Goal: Information Seeking & Learning: Learn about a topic

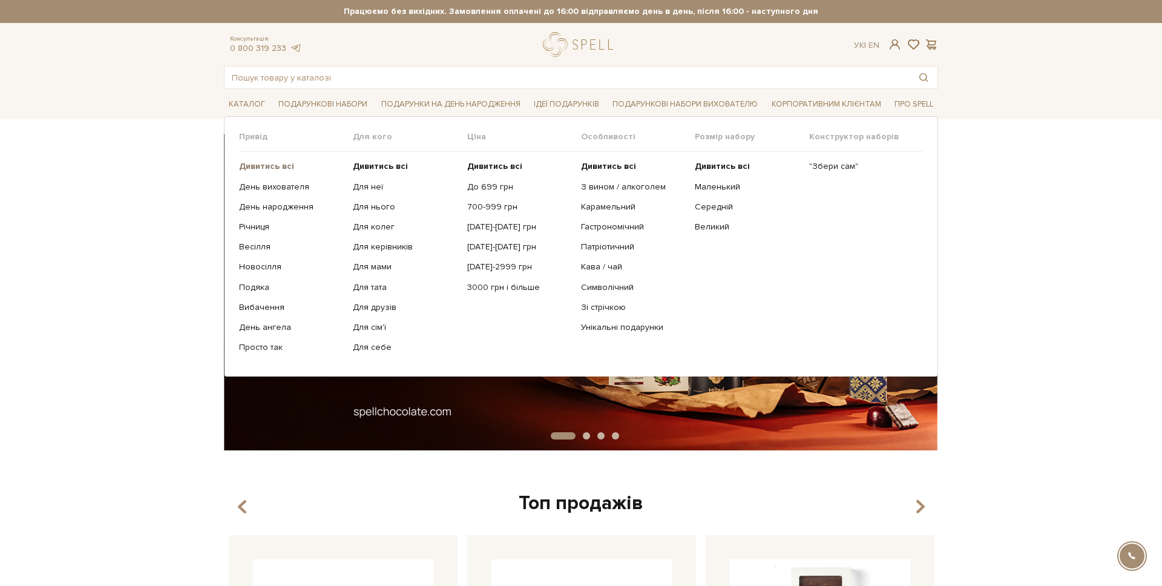
click at [258, 165] on b "Дивитись всі" at bounding box center [266, 166] width 55 height 10
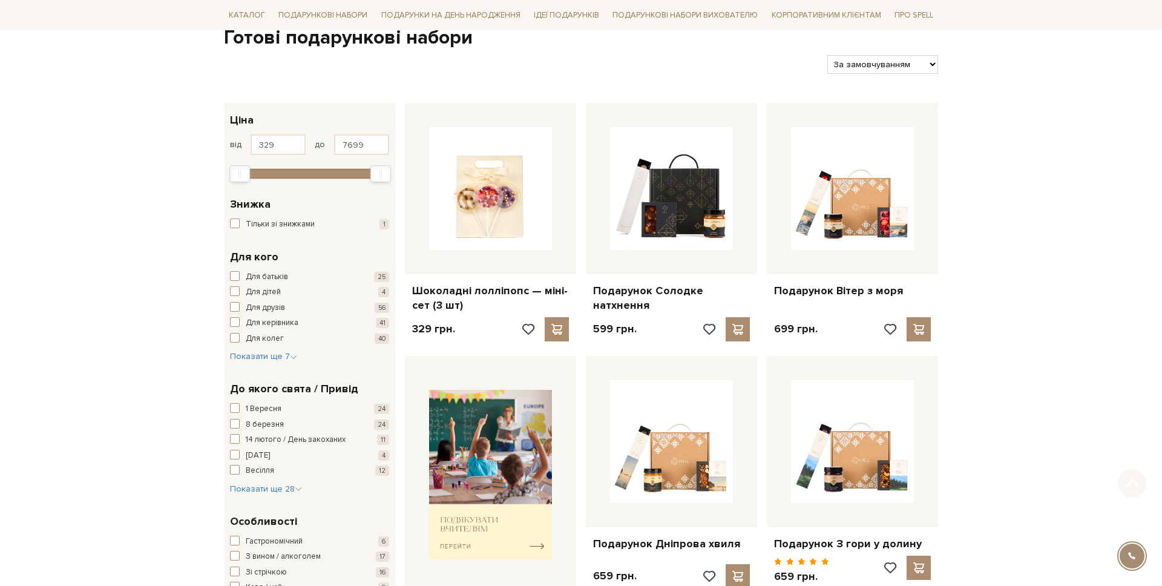
scroll to position [326, 0]
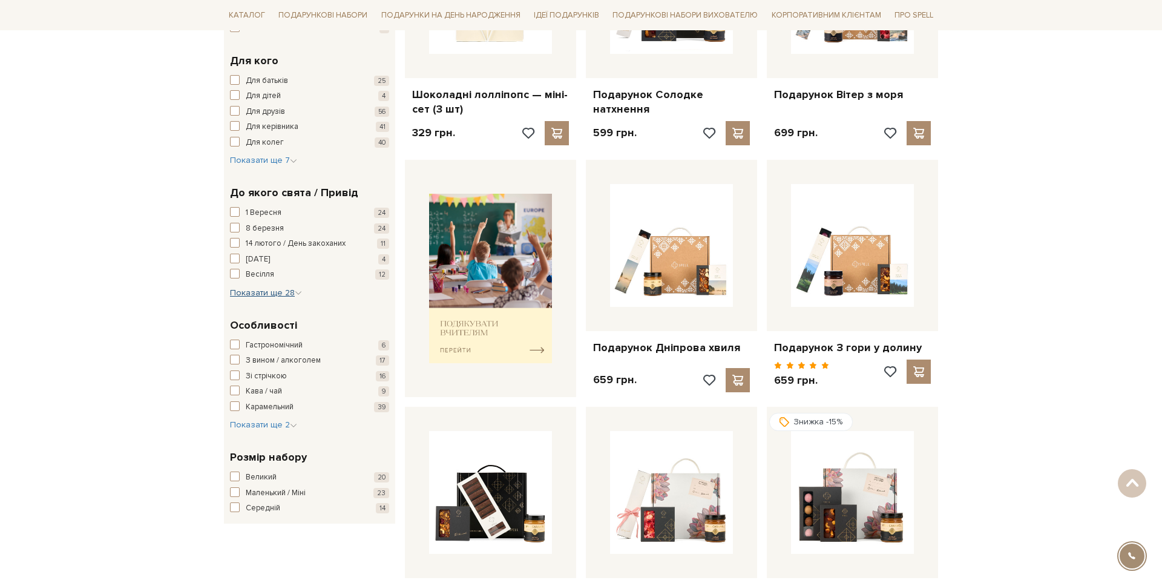
click at [266, 297] on span "Показати ще 28" at bounding box center [266, 292] width 72 height 10
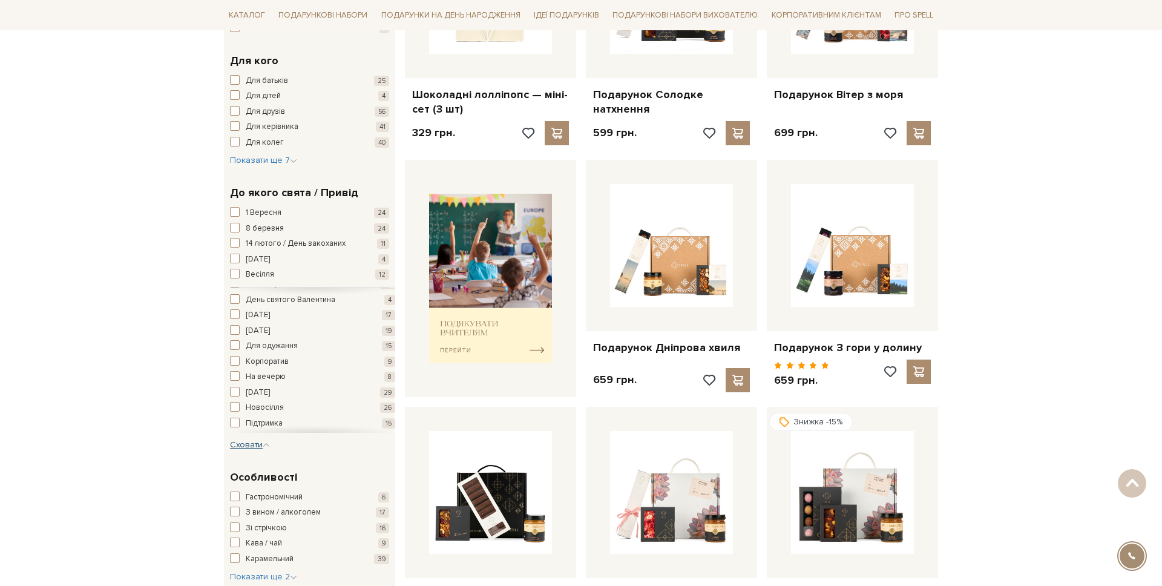
scroll to position [170, 0]
click at [267, 370] on span "[DATE]" at bounding box center [258, 373] width 24 height 12
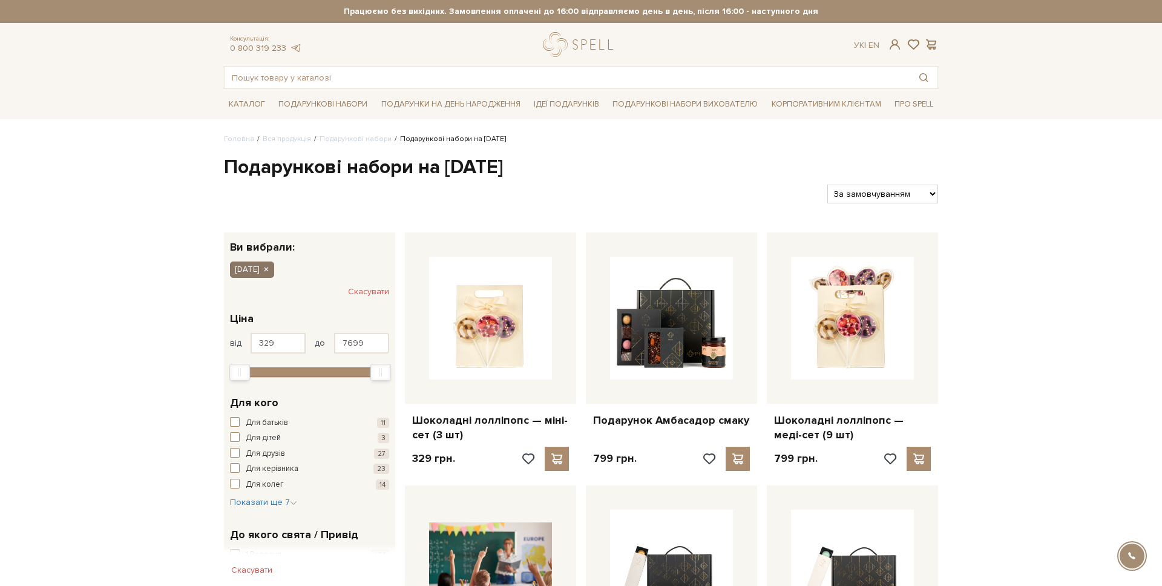
click at [269, 268] on icon "button" at bounding box center [265, 269] width 7 height 11
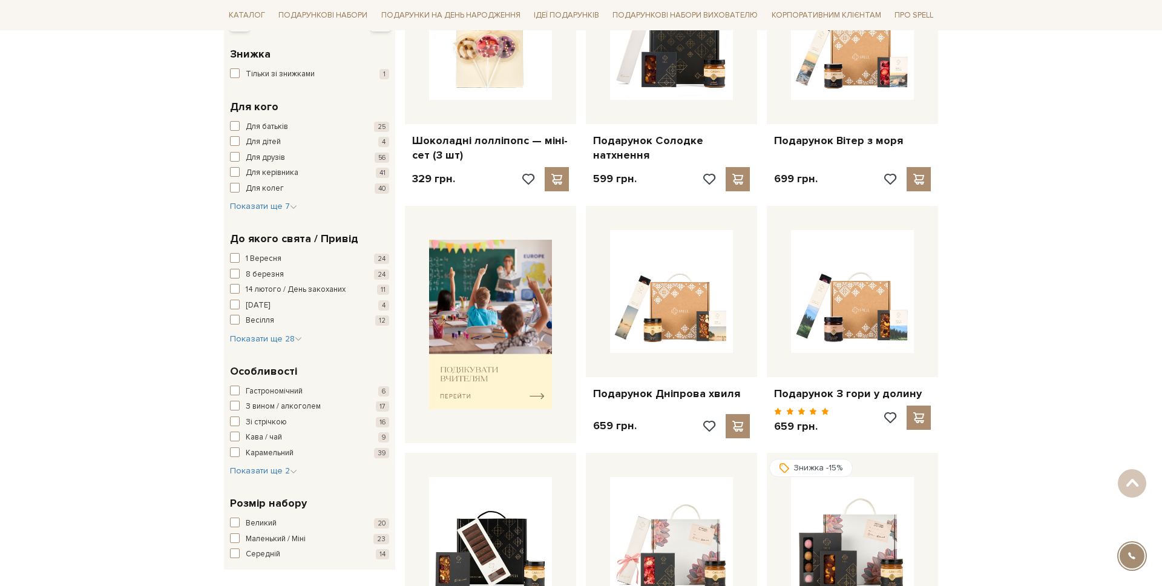
scroll to position [284, 0]
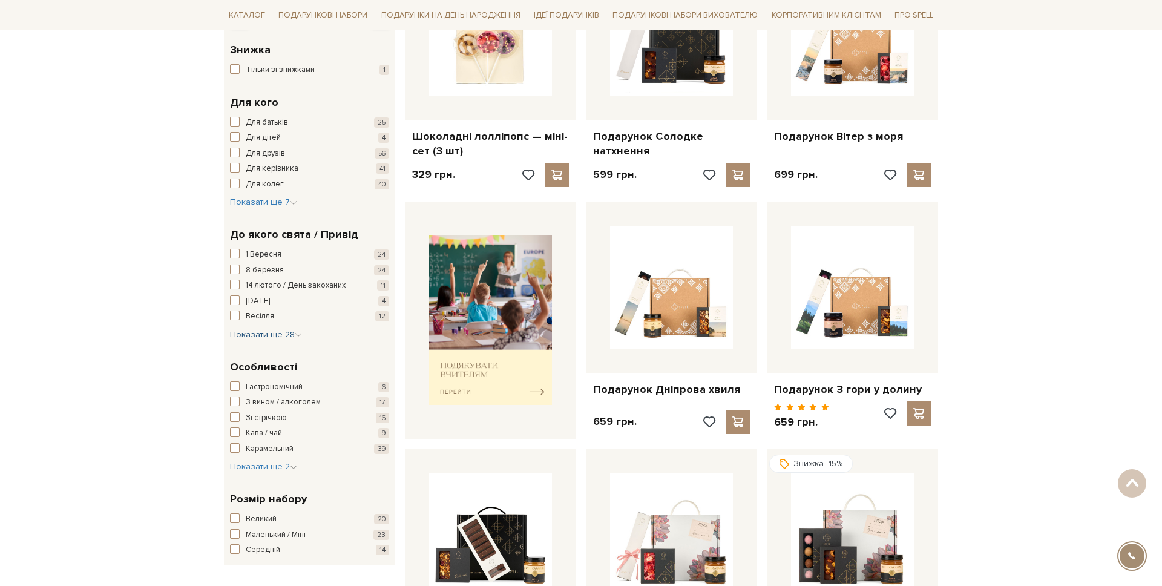
click at [263, 338] on span "Показати ще 28" at bounding box center [266, 334] width 72 height 10
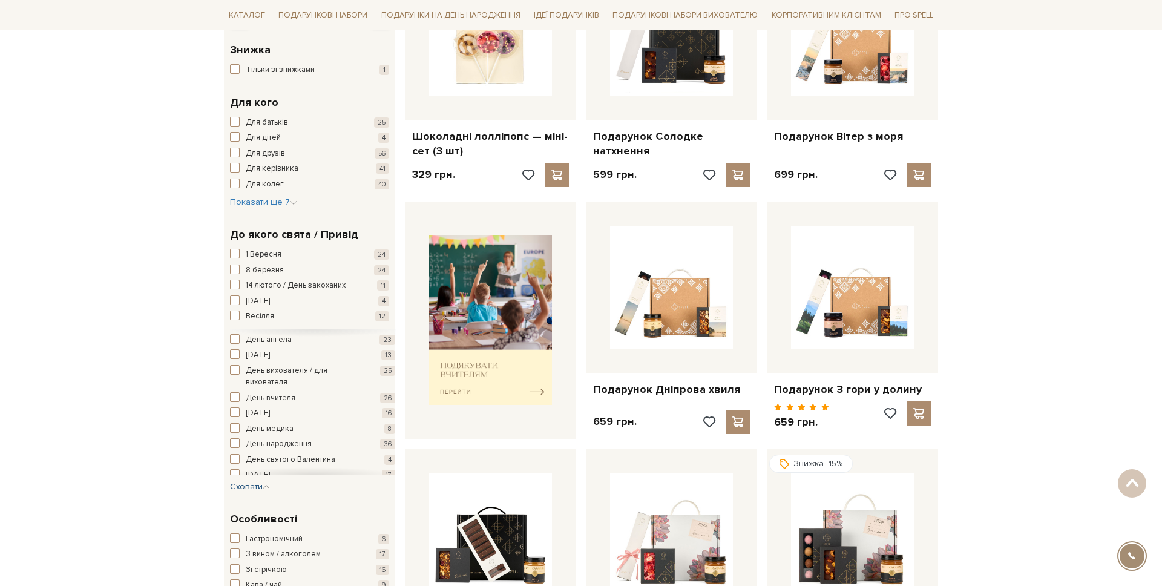
scroll to position [74, 0]
click at [269, 355] on span "День вчителя" at bounding box center [271, 356] width 50 height 12
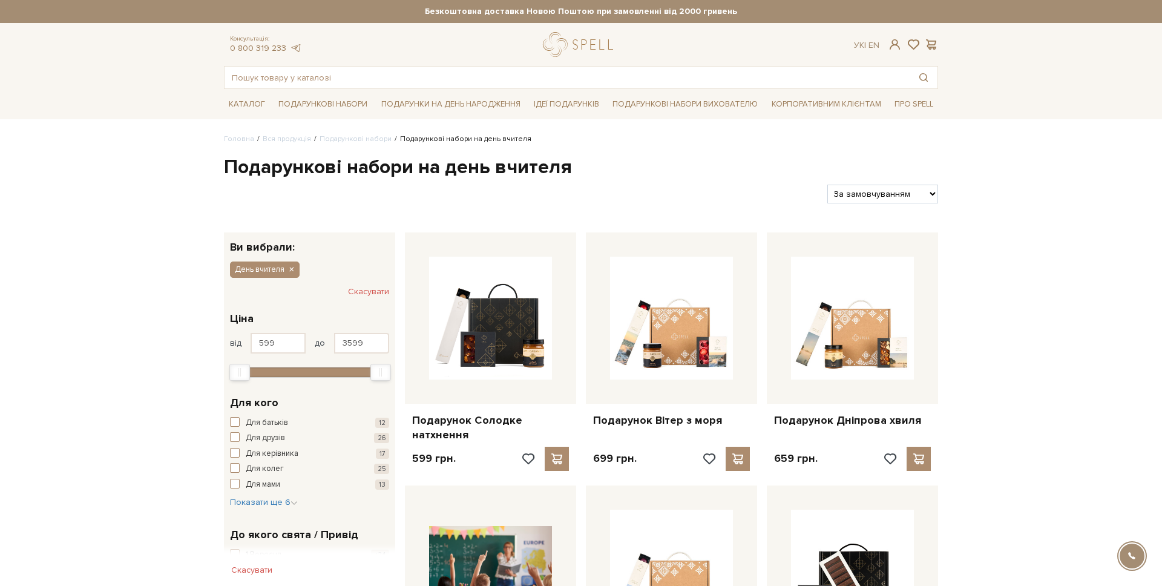
click at [536, 46] on div at bounding box center [581, 44] width 90 height 25
click at [544, 45] on link "logo" at bounding box center [581, 44] width 76 height 25
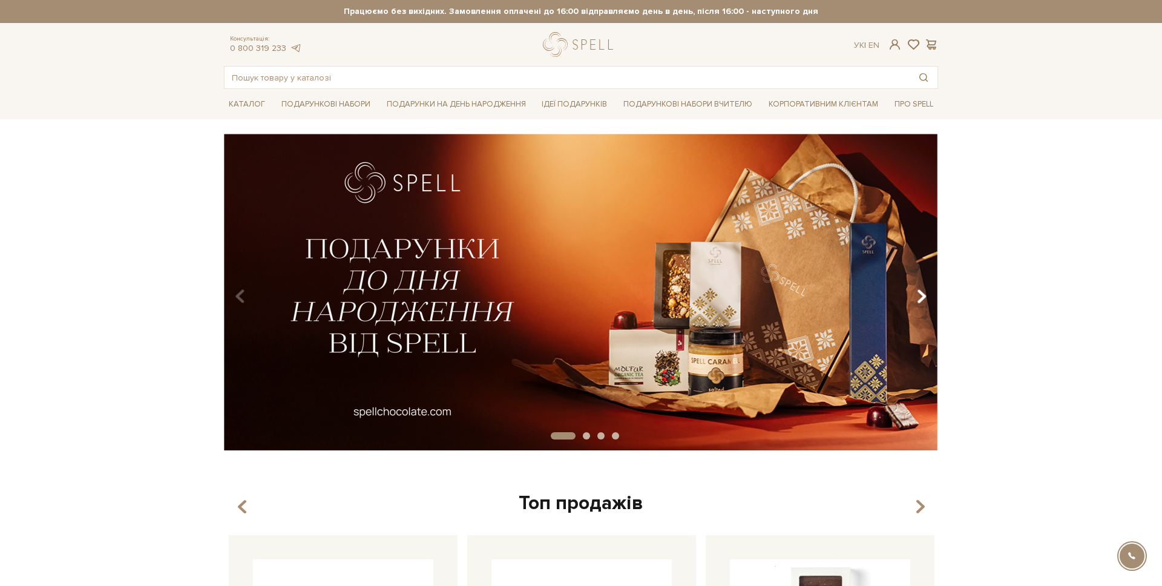
click at [917, 292] on icon "Carousel Navigation" at bounding box center [922, 296] width 10 height 21
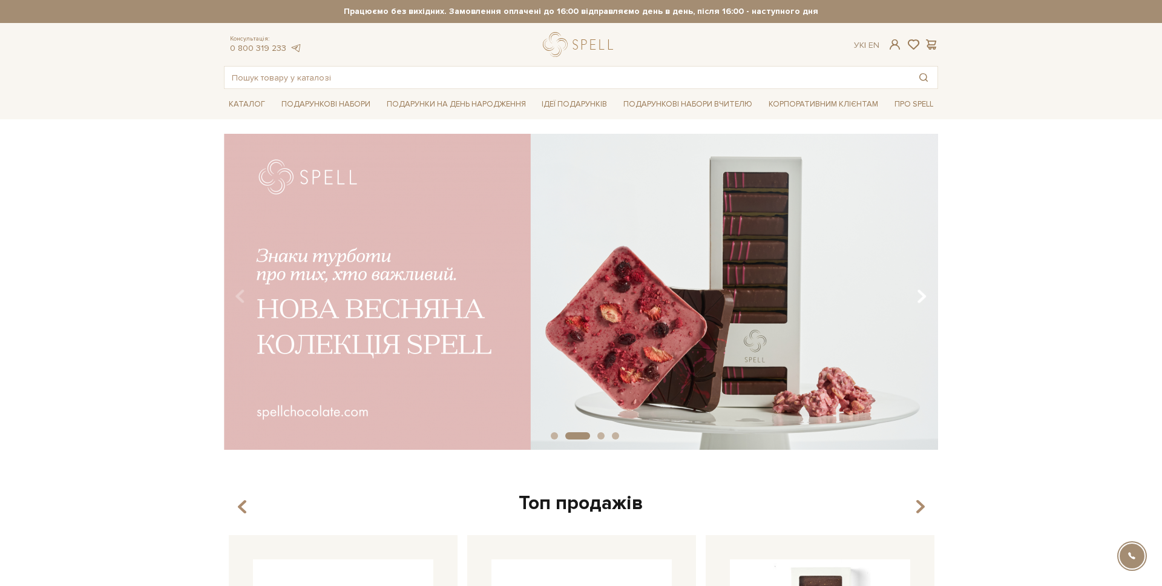
click at [917, 292] on icon "Carousel Navigation" at bounding box center [922, 296] width 10 height 21
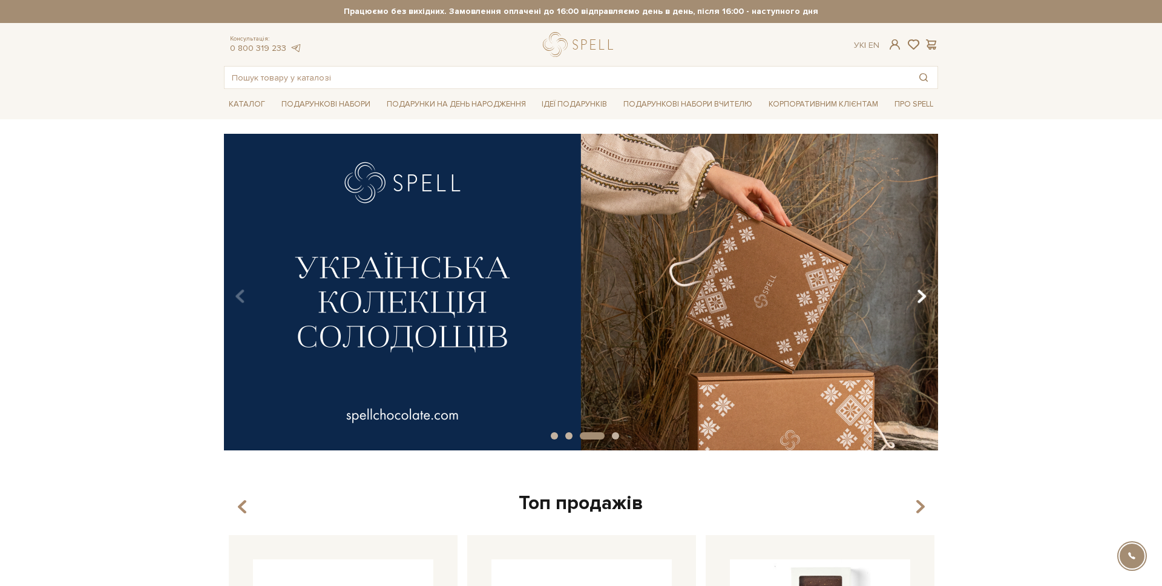
click at [917, 292] on icon "Carousel Navigation" at bounding box center [922, 296] width 10 height 21
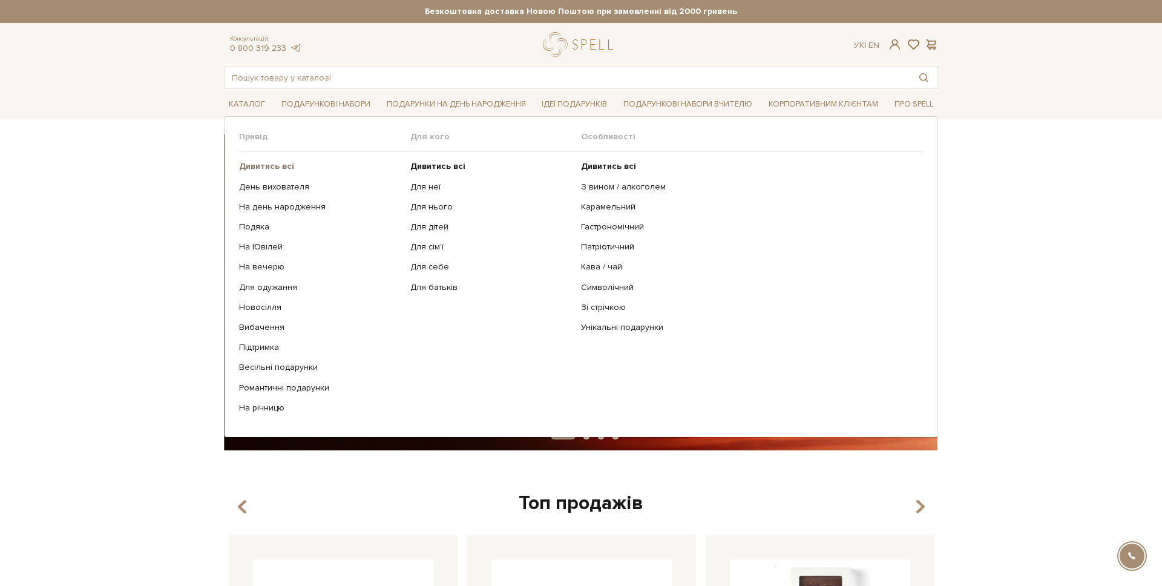
click at [283, 166] on b "Дивитись всі" at bounding box center [266, 166] width 55 height 10
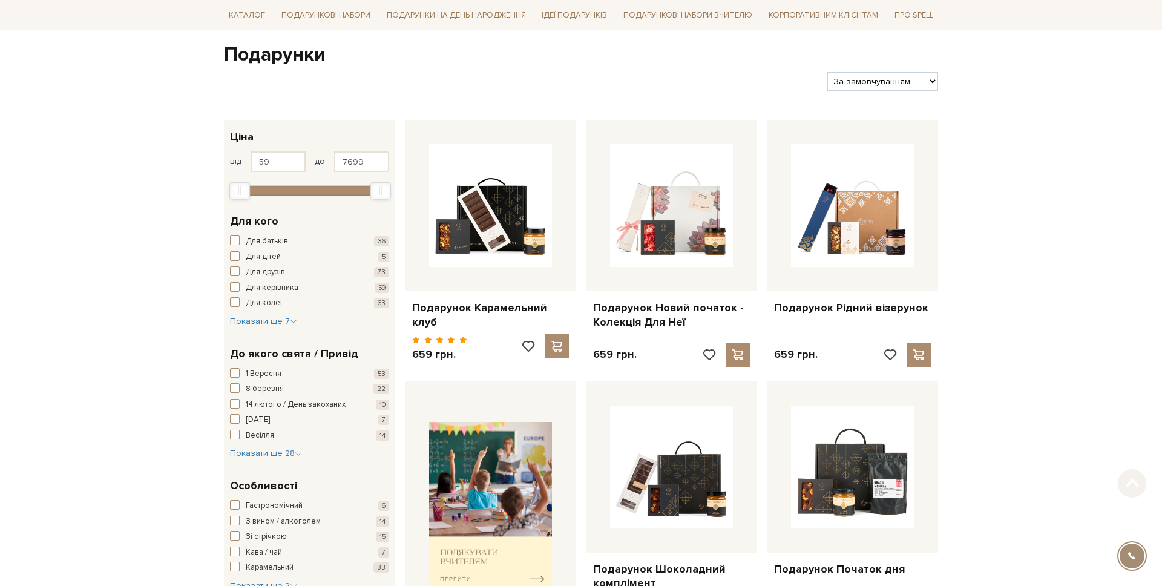
scroll to position [116, 0]
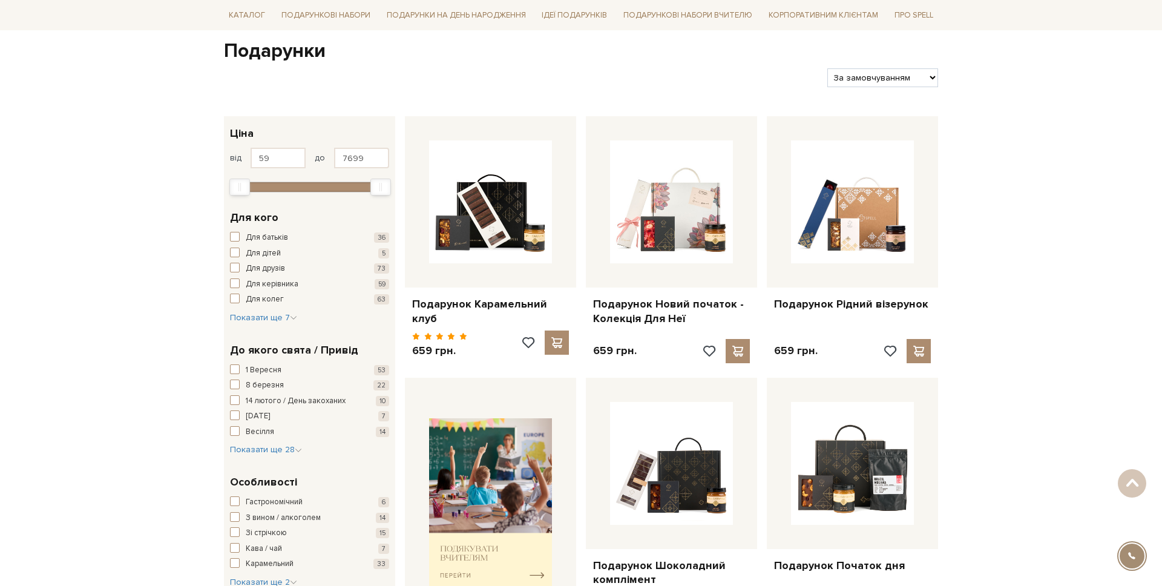
click at [252, 459] on div "До якого свята / Привід 1 Вересня 53 8 березня 22 14 лютого / День закоханих 10…" at bounding box center [309, 399] width 171 height 133
click at [254, 453] on span "Показати ще 28" at bounding box center [266, 449] width 72 height 10
click at [257, 536] on span "[DATE]" at bounding box center [258, 532] width 24 height 12
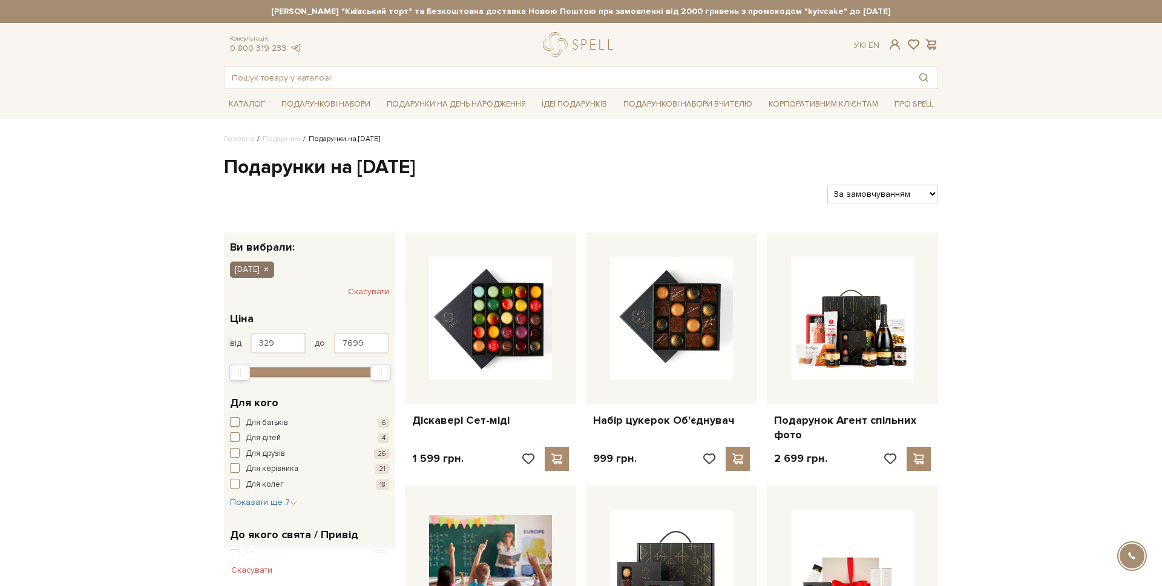
click at [274, 271] on button "[DATE]" at bounding box center [252, 269] width 44 height 16
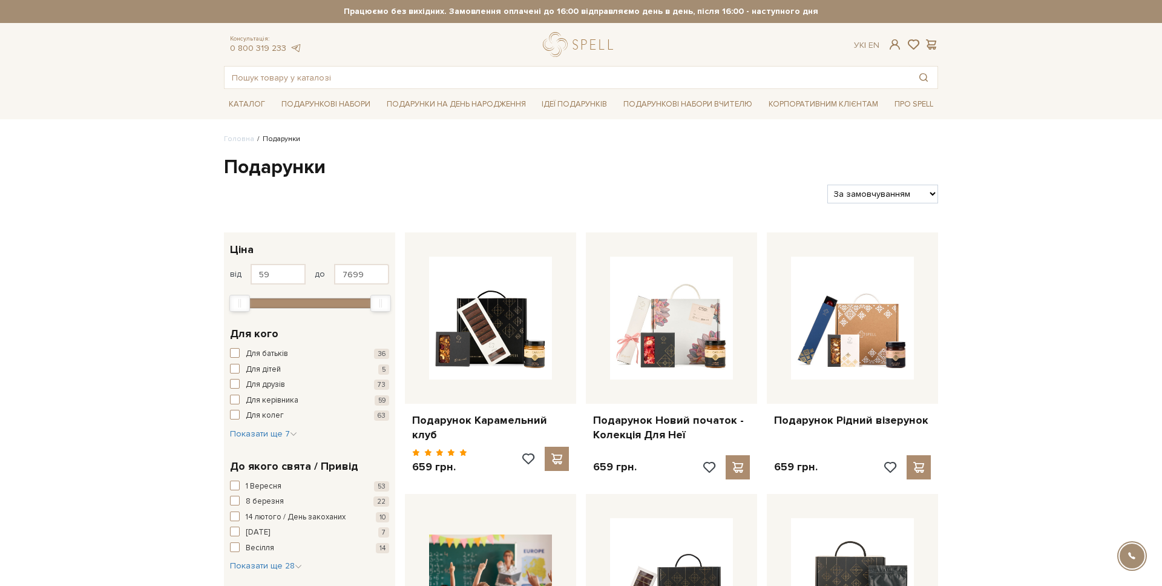
scroll to position [2, 0]
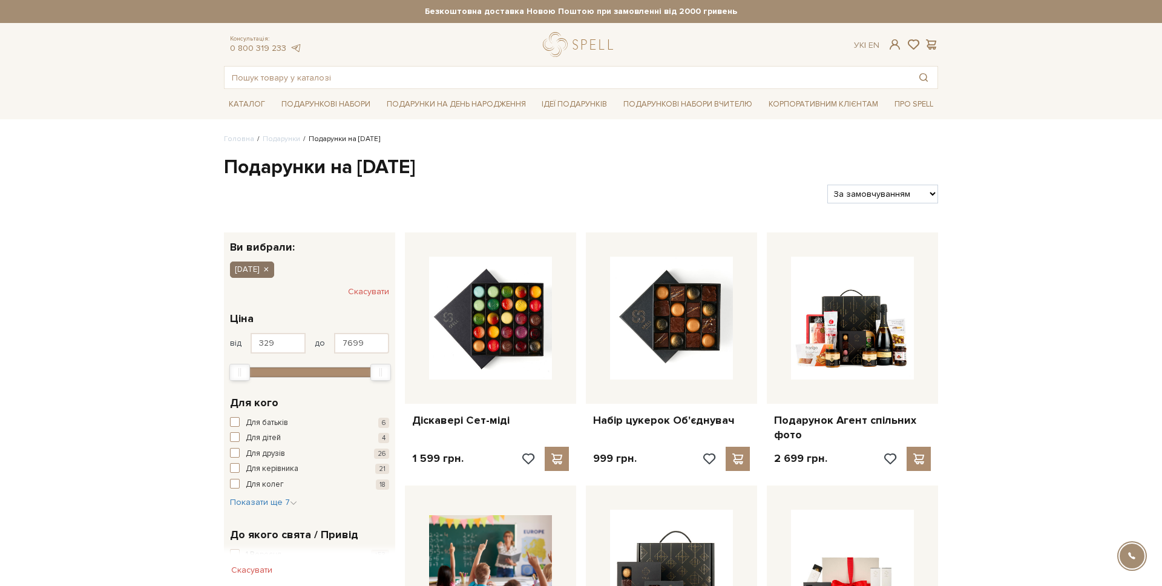
click at [274, 272] on button "[DATE]" at bounding box center [252, 269] width 44 height 16
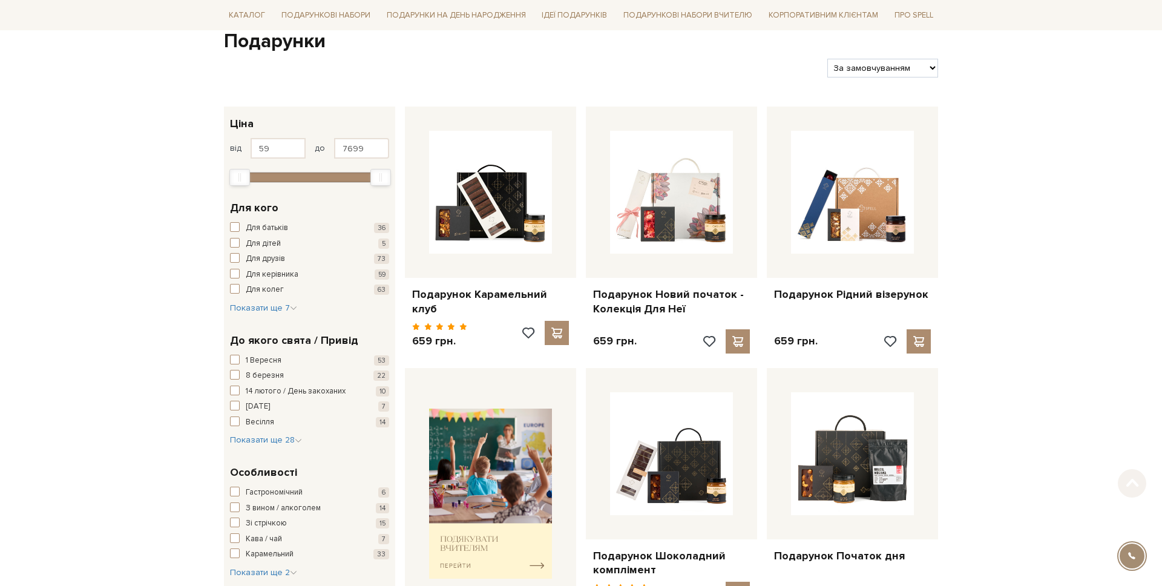
scroll to position [303, 0]
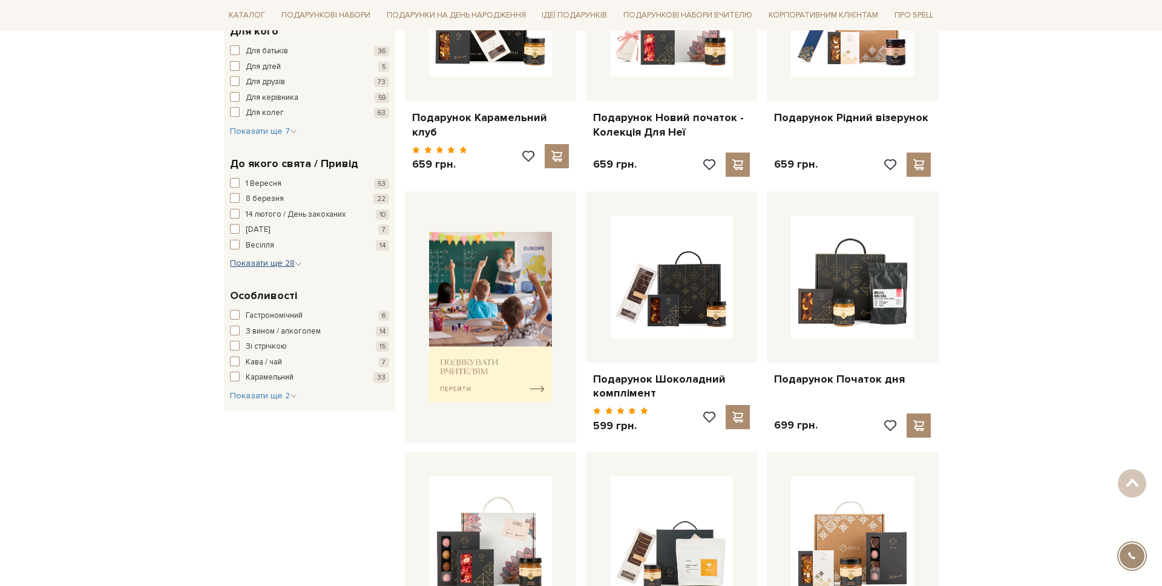
click at [269, 265] on span "Показати ще 28" at bounding box center [266, 263] width 72 height 10
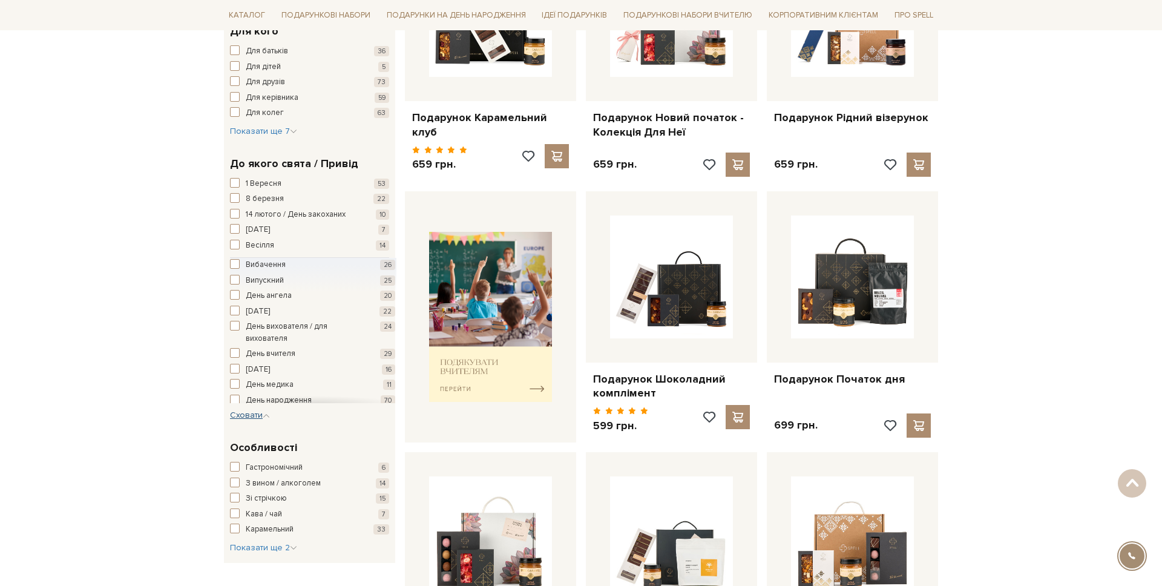
scroll to position [7, 0]
click at [285, 349] on span "День вчителя" at bounding box center [271, 352] width 50 height 12
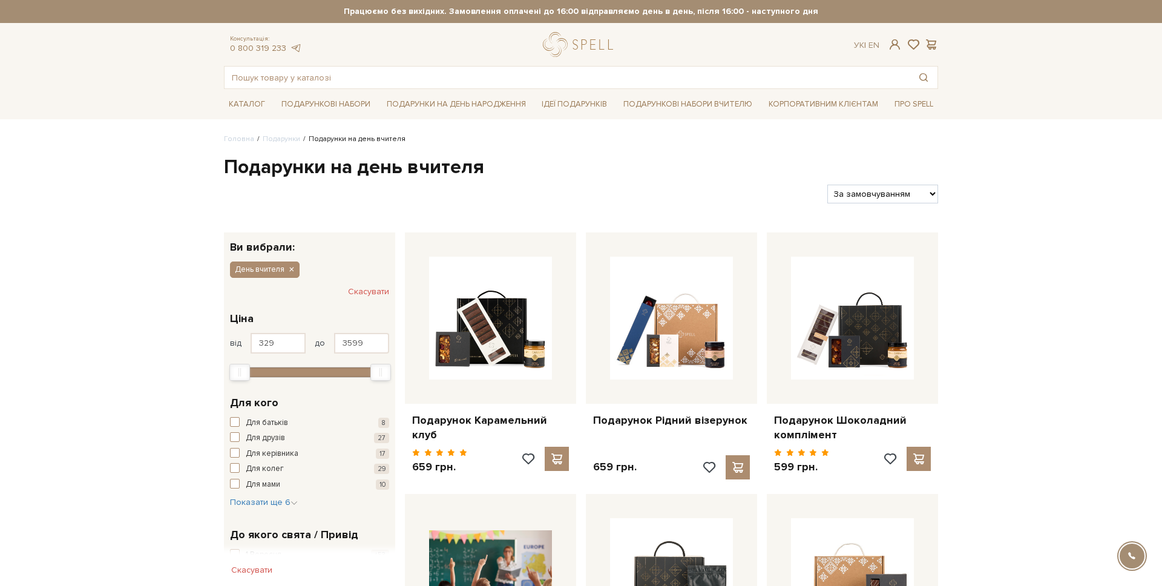
click at [532, 47] on div "Консультація: 0 800 319 233 Ук | En |" at bounding box center [581, 44] width 729 height 25
click at [585, 48] on link "logo" at bounding box center [581, 44] width 76 height 25
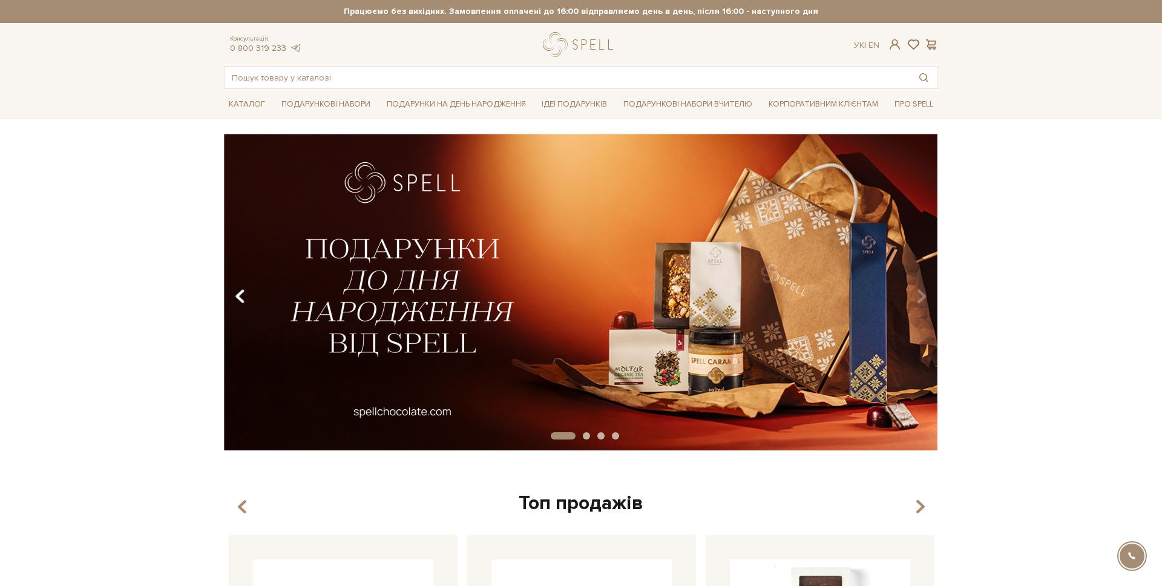
click at [234, 297] on button "Carousel Navigation" at bounding box center [242, 297] width 16 height 28
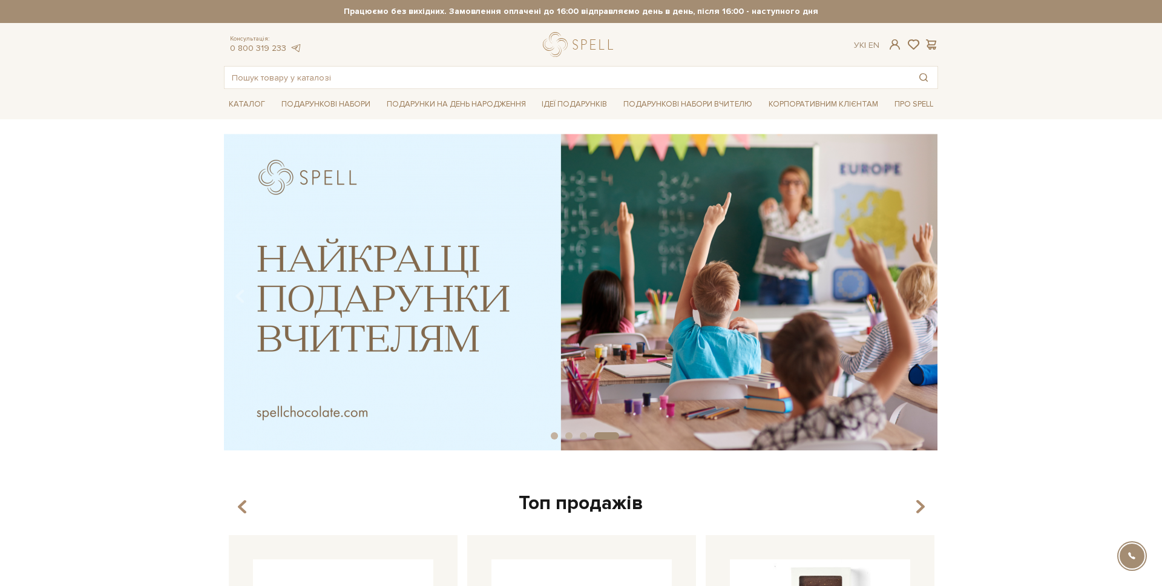
click at [533, 295] on img at bounding box center [581, 292] width 714 height 317
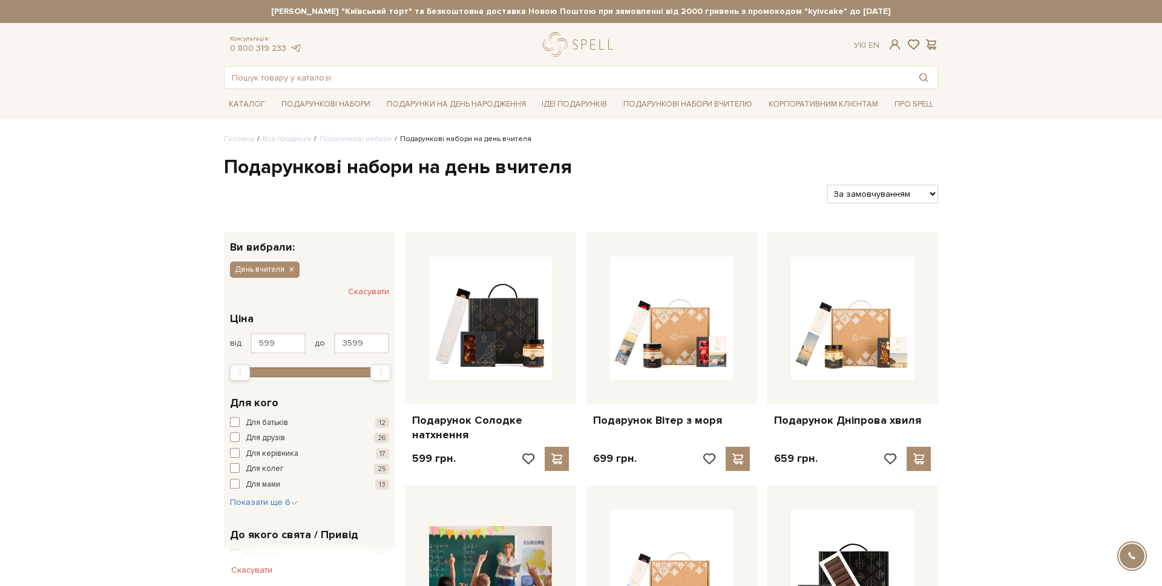
click at [562, 59] on div "Консультація: 0 800 319 233 Ук | En | #подарунок #набір цукерок #печиво" at bounding box center [581, 60] width 729 height 57
click at [564, 50] on link "logo" at bounding box center [581, 44] width 76 height 25
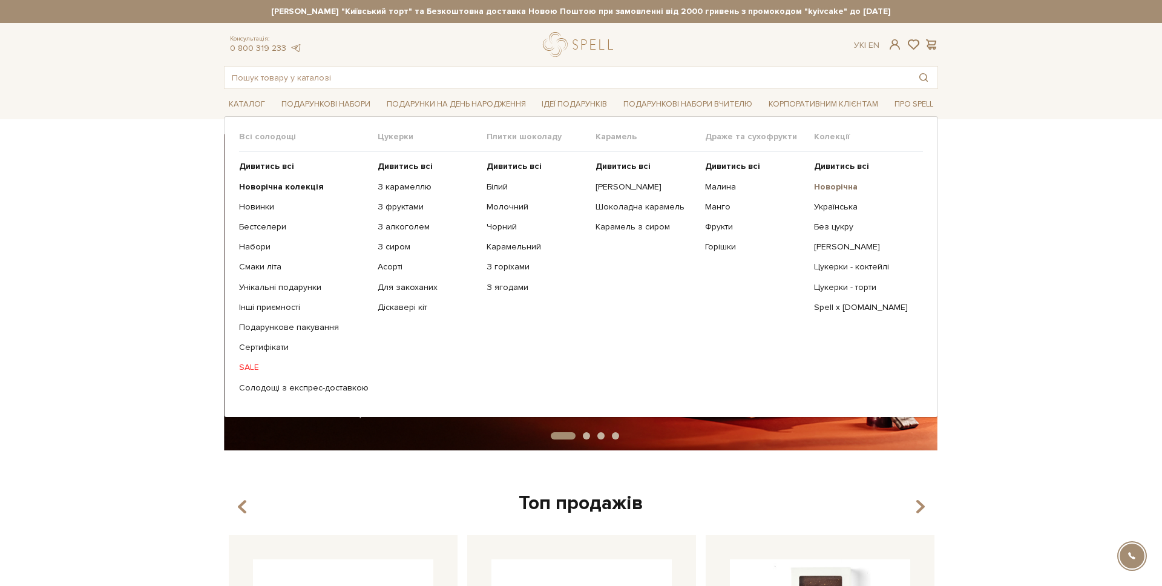
click at [822, 185] on b "Новорічна" at bounding box center [836, 187] width 44 height 10
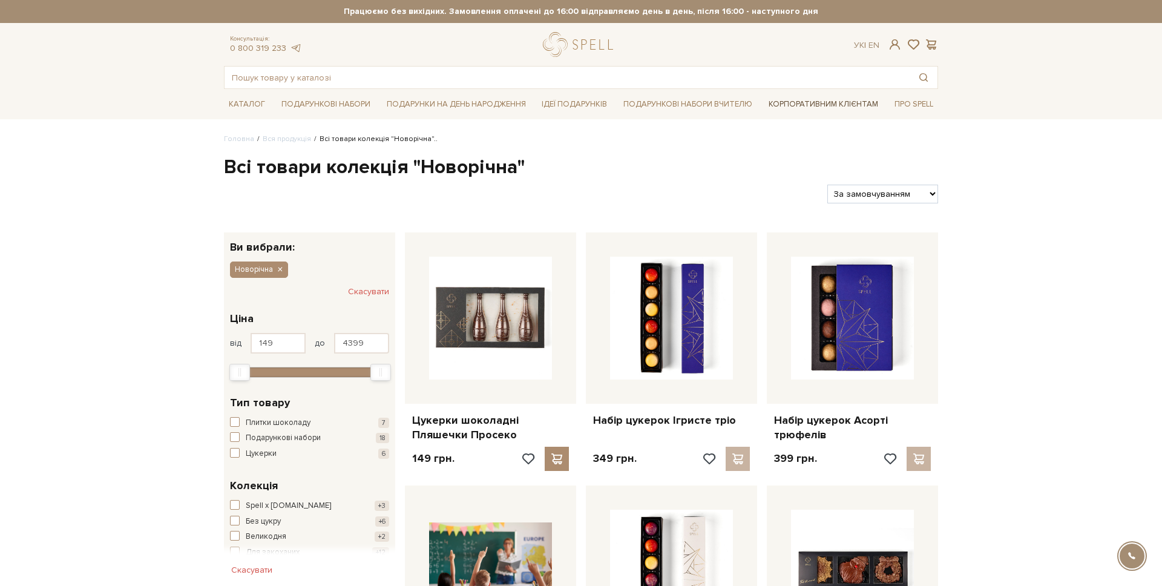
drag, startPoint x: 825, startPoint y: 109, endPoint x: 791, endPoint y: 102, distance: 34.7
click at [825, 108] on link "Корпоративним клієнтам" at bounding box center [823, 104] width 119 height 21
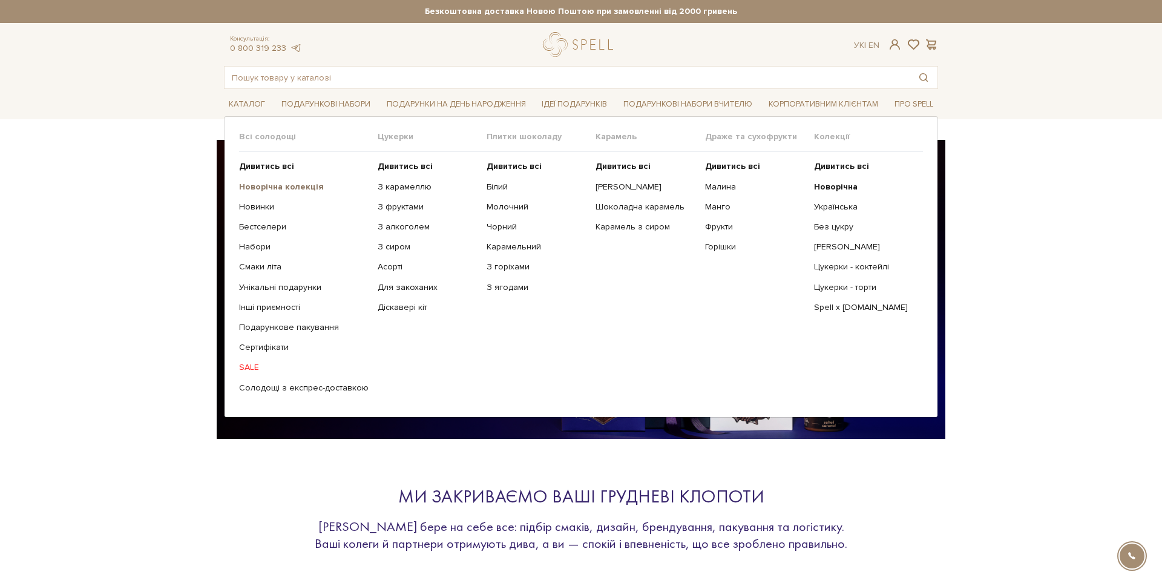
click at [260, 182] on b "Новорічна колекція" at bounding box center [281, 187] width 85 height 10
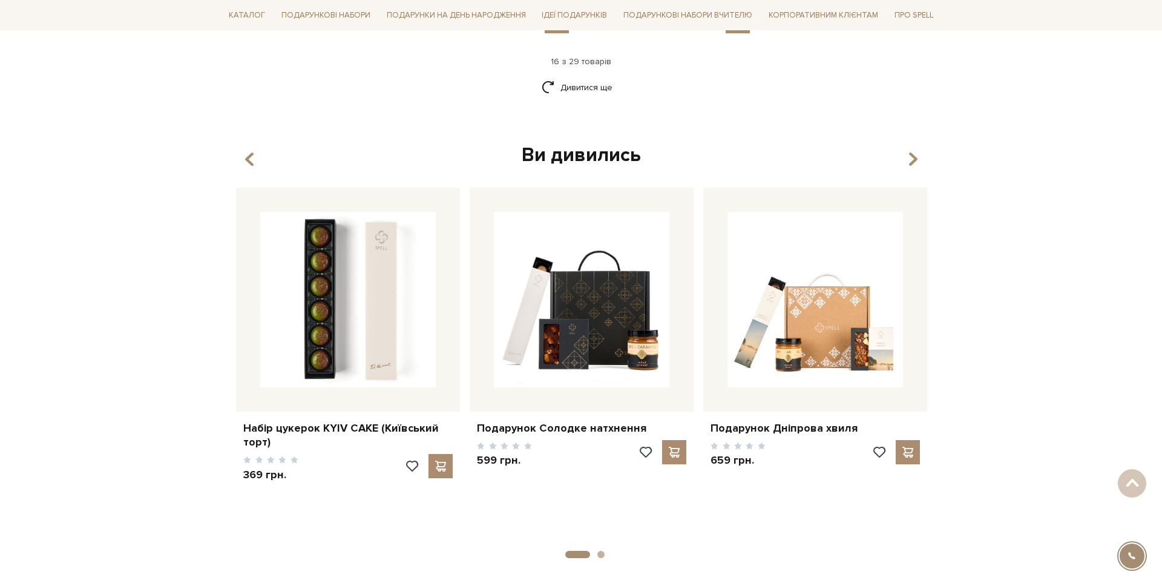
scroll to position [1465, 0]
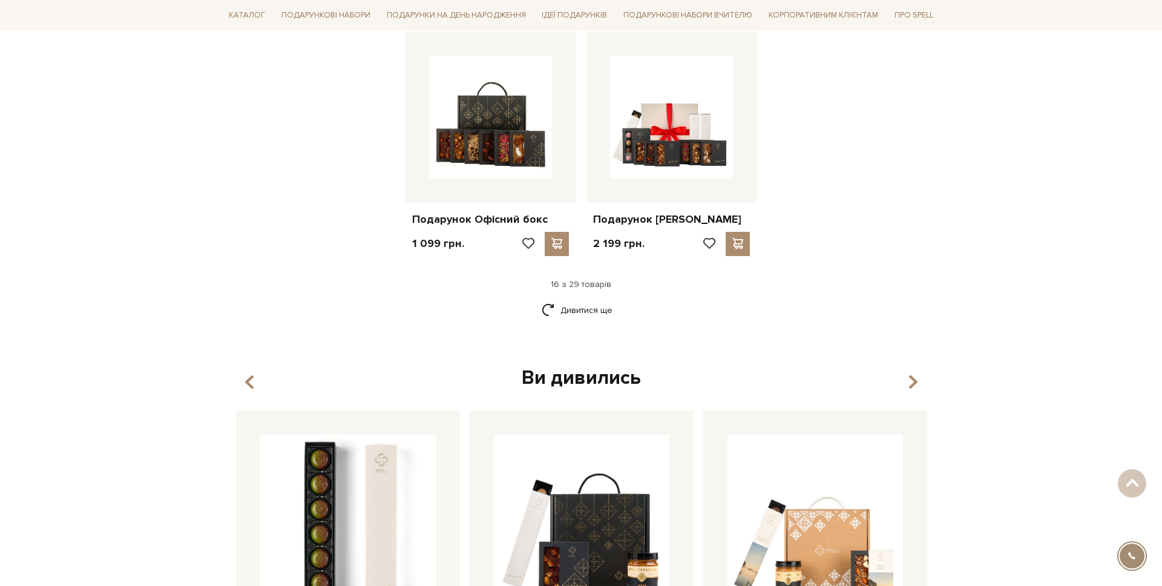
click at [556, 325] on div "Дивитися ще" at bounding box center [581, 318] width 724 height 36
click at [571, 307] on link "Дивитися ще" at bounding box center [581, 310] width 79 height 21
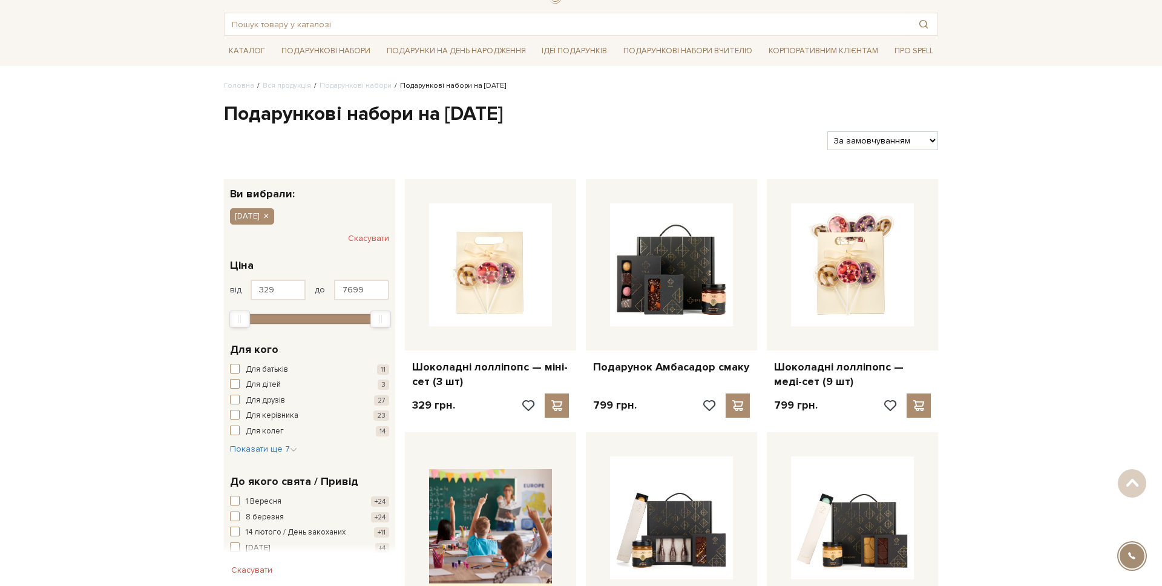
scroll to position [0, 0]
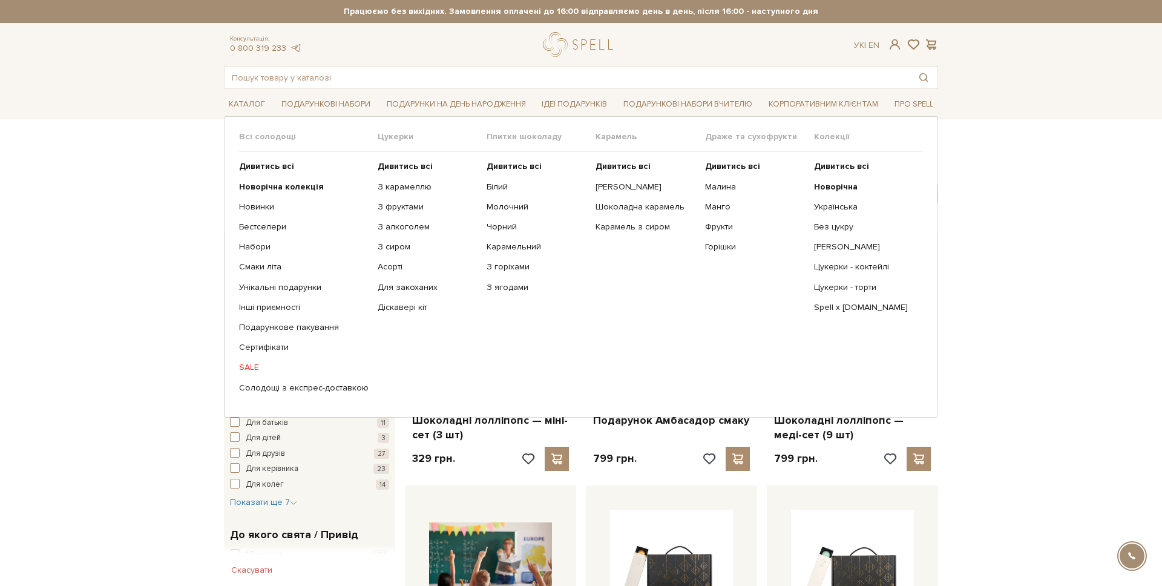
click at [845, 194] on ul "Дивитись всі Новорічна Українська Без цукру Сирні цукерки" at bounding box center [868, 277] width 109 height 250
click at [845, 186] on b "Новорічна" at bounding box center [836, 187] width 44 height 10
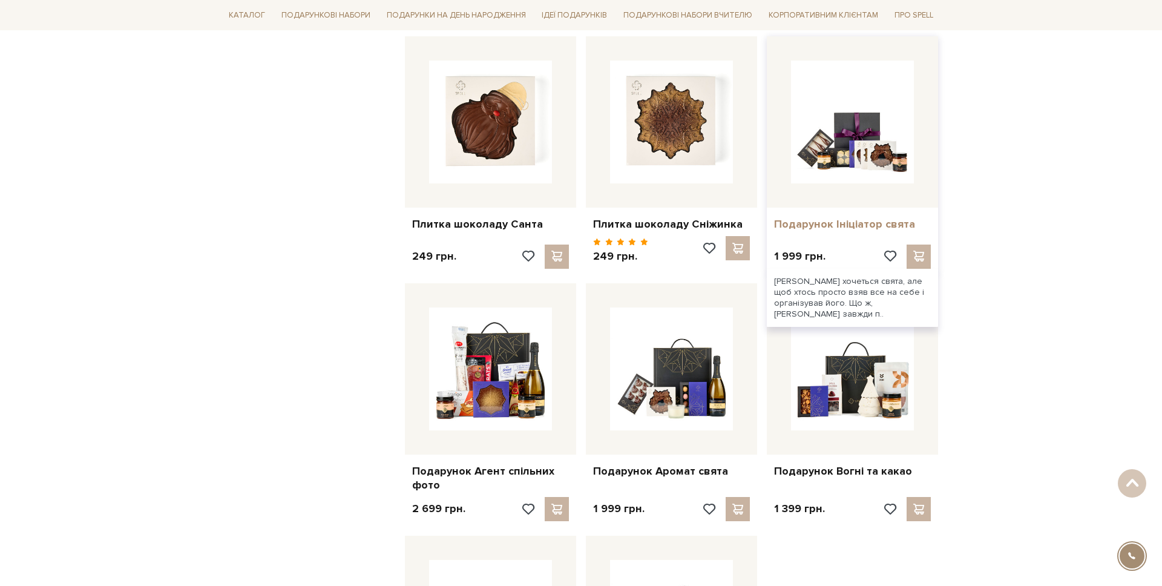
scroll to position [977, 0]
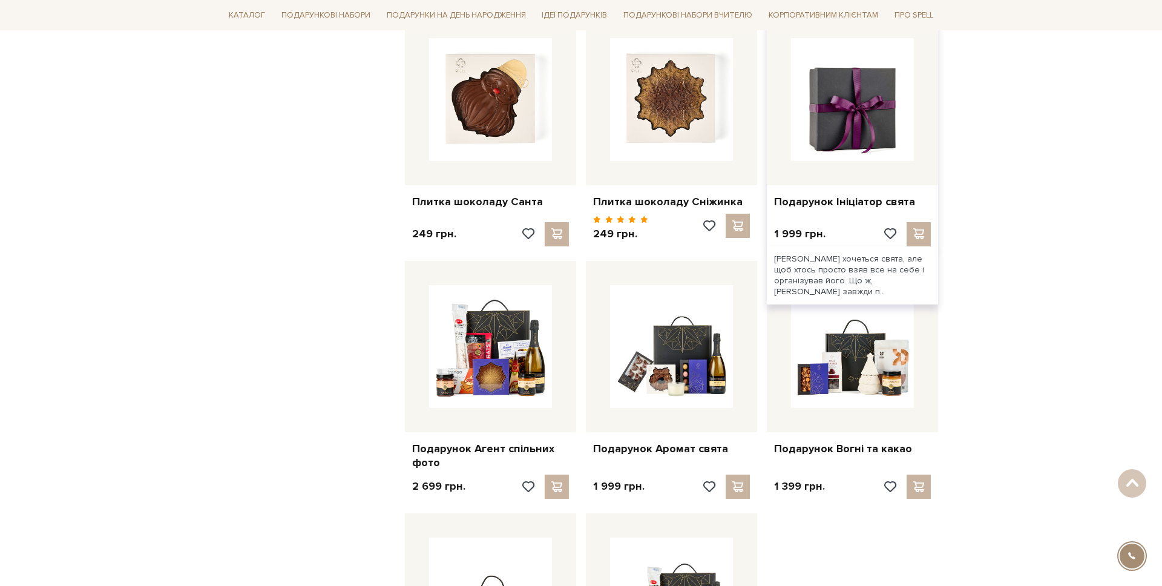
click at [824, 136] on img at bounding box center [852, 99] width 123 height 123
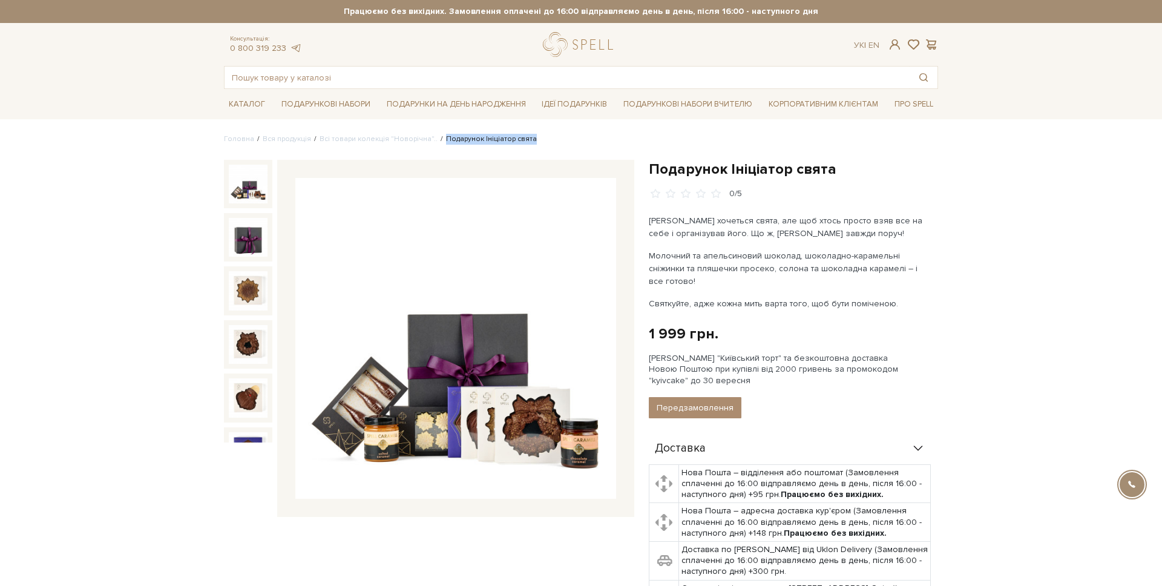
drag, startPoint x: 531, startPoint y: 138, endPoint x: 431, endPoint y: 143, distance: 100.0
click at [431, 143] on ul "Головна Вся продукція Всі товари колекція "Новорічна".. Подарунок Ініціатор свя…" at bounding box center [581, 139] width 714 height 11
copy li "Подарунок Ініціатор свята"
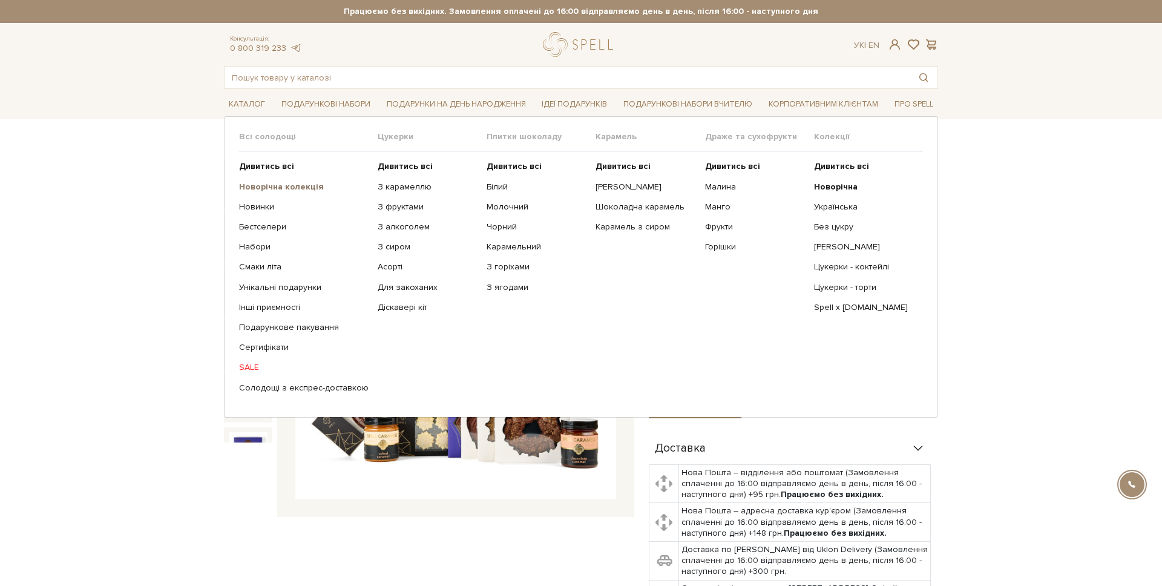
click at [261, 186] on b "Новорічна колекція" at bounding box center [281, 187] width 85 height 10
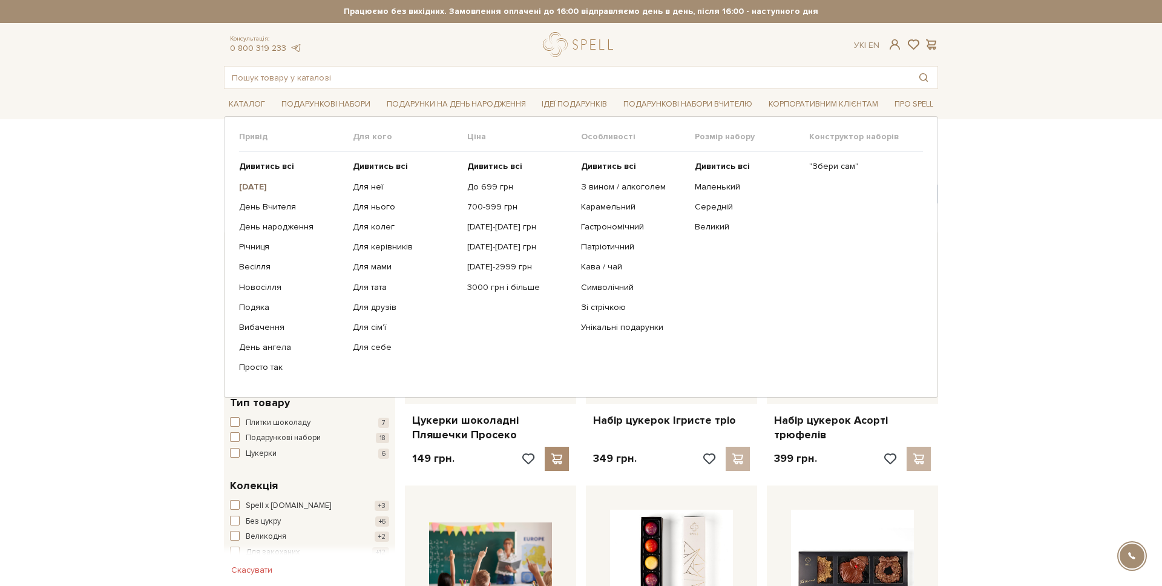
click at [261, 183] on b "[DATE]" at bounding box center [253, 187] width 28 height 10
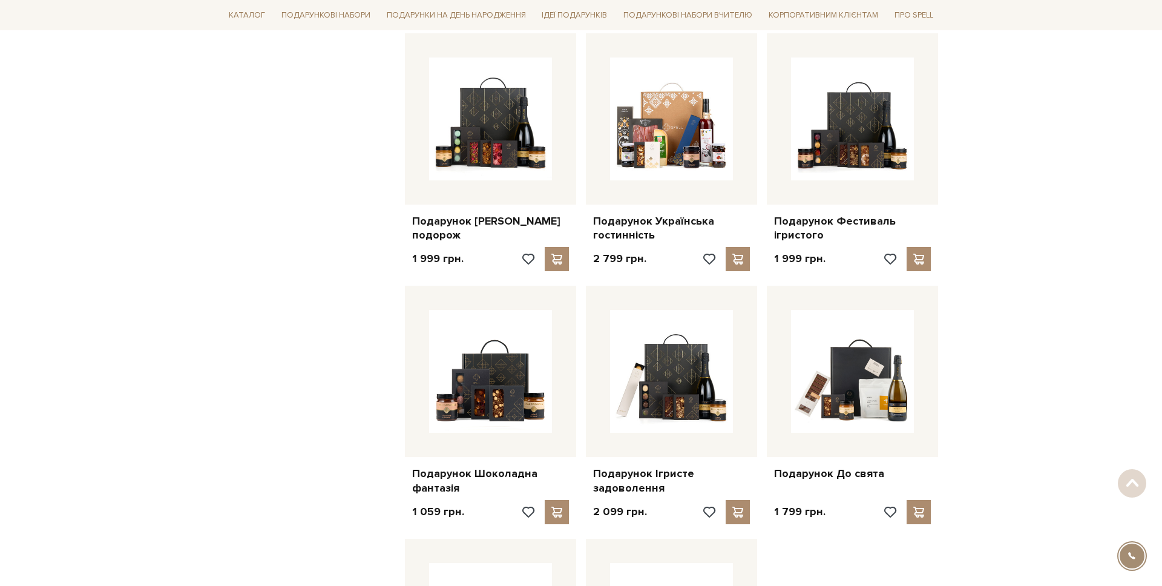
scroll to position [1549, 0]
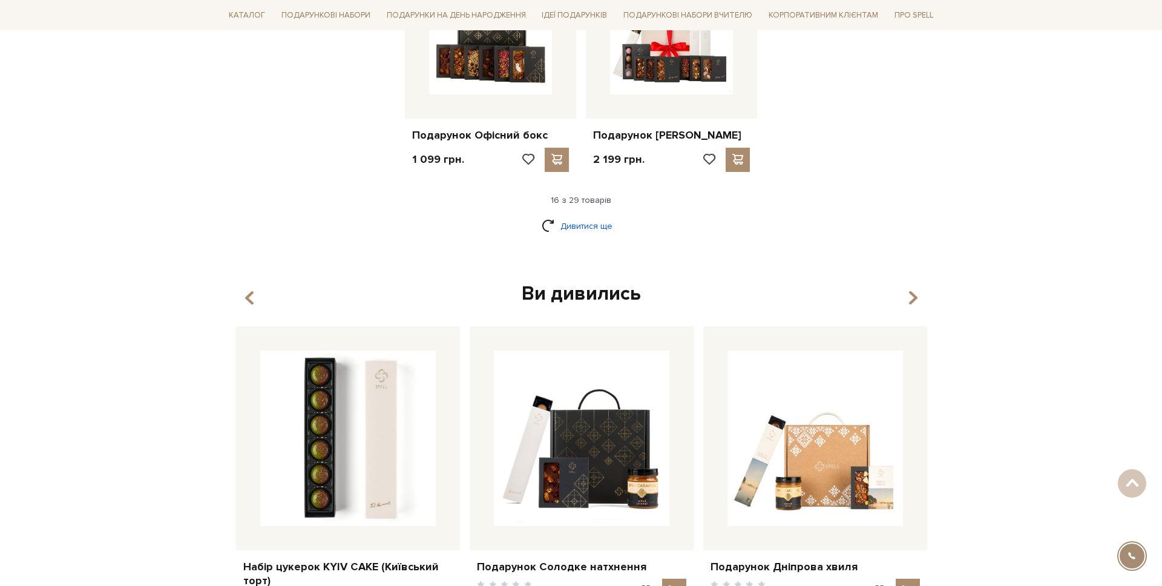
click at [596, 228] on link "Дивитися ще" at bounding box center [581, 225] width 79 height 21
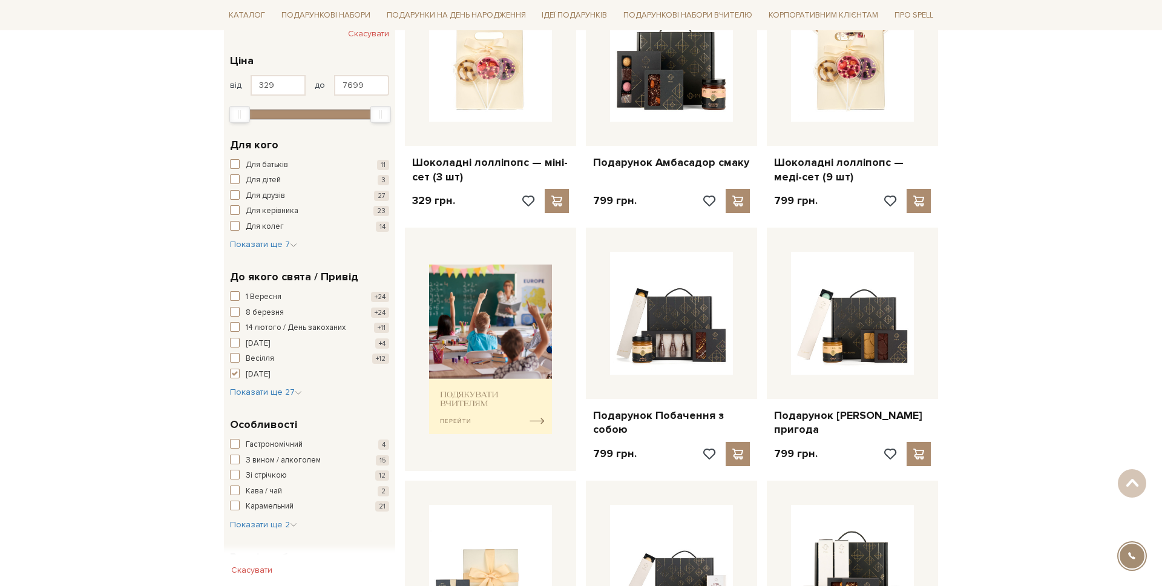
scroll to position [0, 0]
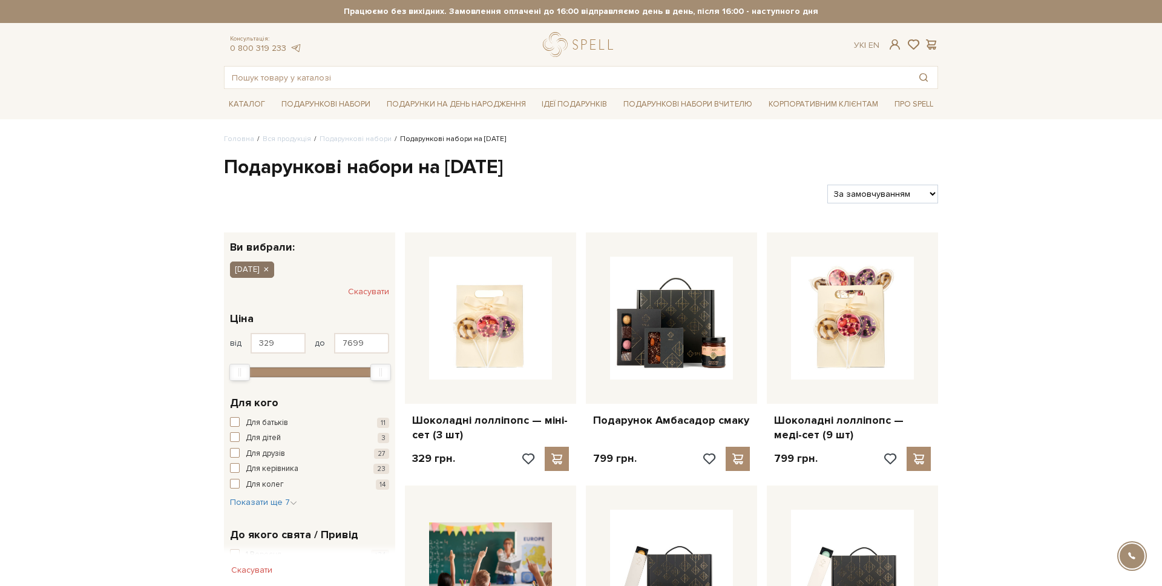
click at [269, 268] on icon "button" at bounding box center [265, 269] width 7 height 11
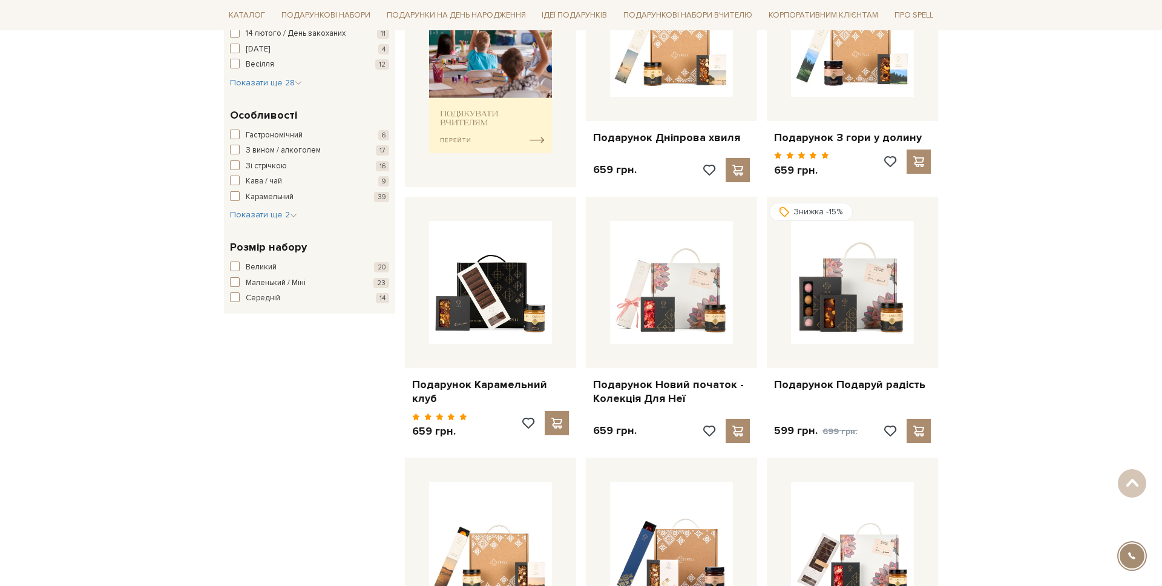
scroll to position [533, 0]
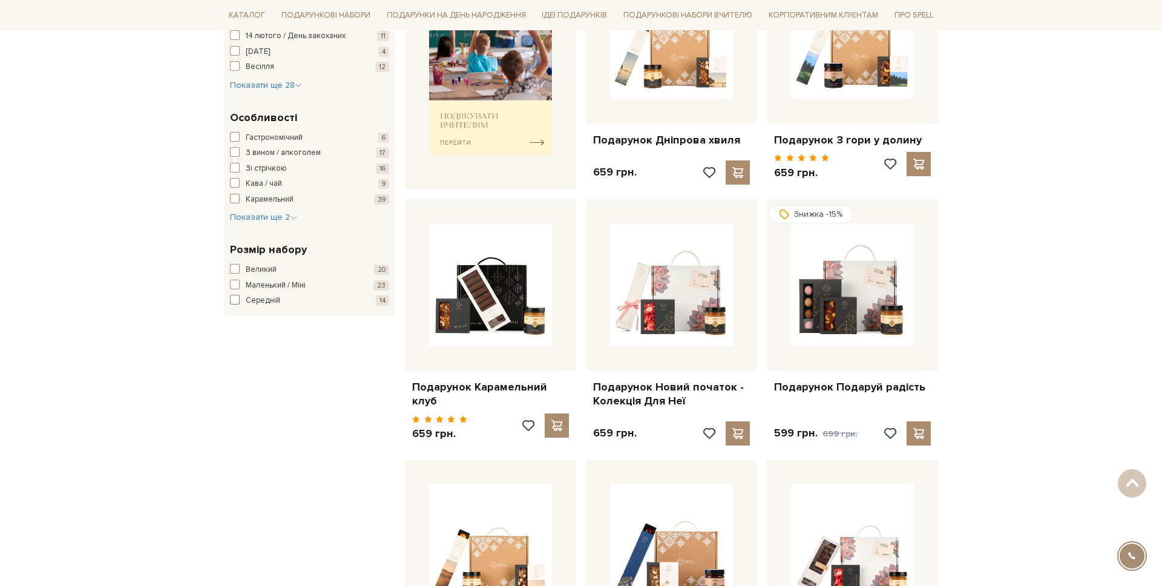
click at [235, 304] on span "button" at bounding box center [235, 300] width 10 height 10
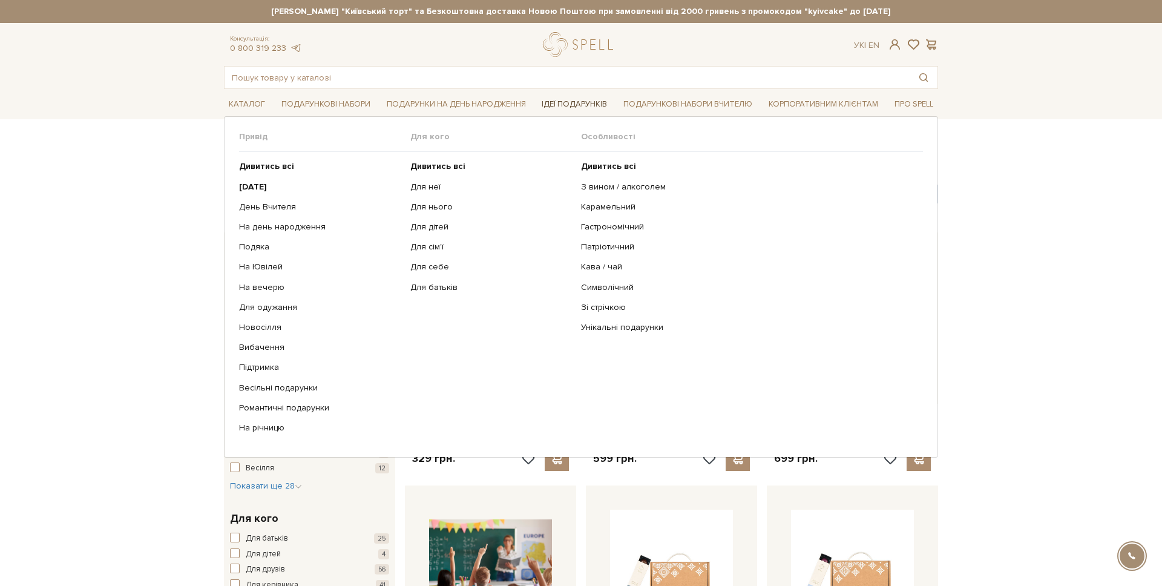
click at [576, 97] on link "Ідеї подарунків" at bounding box center [574, 104] width 75 height 19
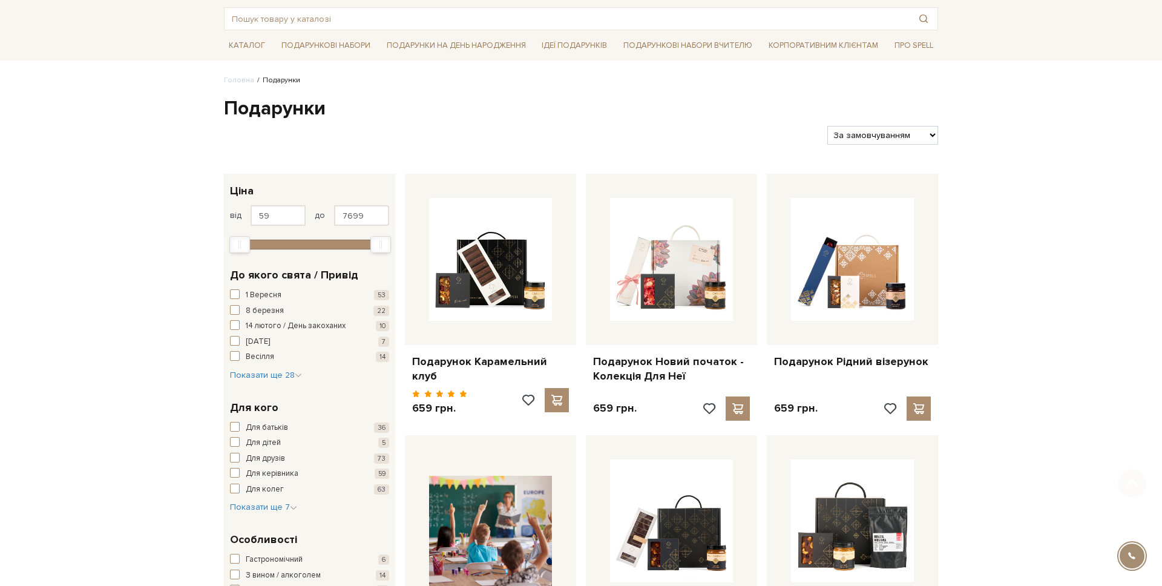
scroll to position [110, 0]
